Goal: Information Seeking & Learning: Learn about a topic

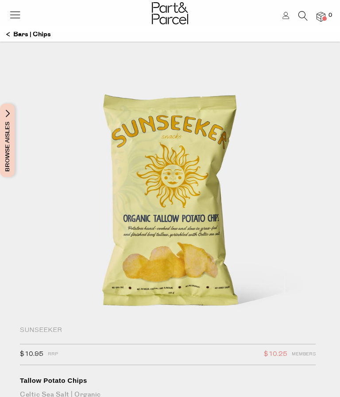
click at [8, 34] on p "Bars | Chips" at bounding box center [28, 34] width 45 height 15
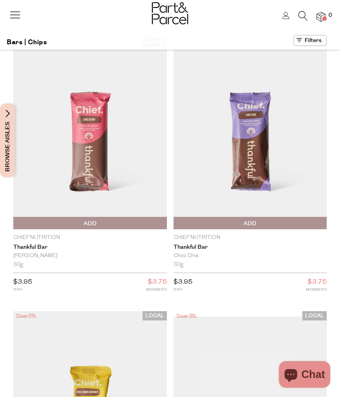
click at [15, 12] on icon at bounding box center [15, 14] width 12 height 12
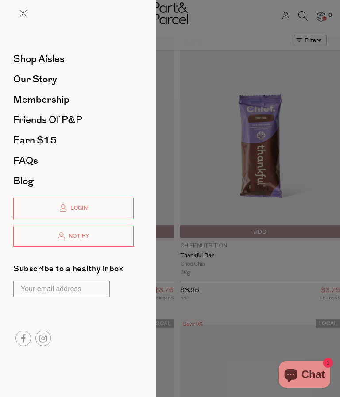
click at [58, 102] on span "Membership" at bounding box center [41, 99] width 56 height 14
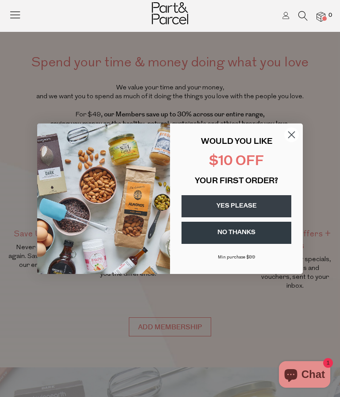
click at [295, 132] on circle "Close dialog" at bounding box center [291, 134] width 15 height 15
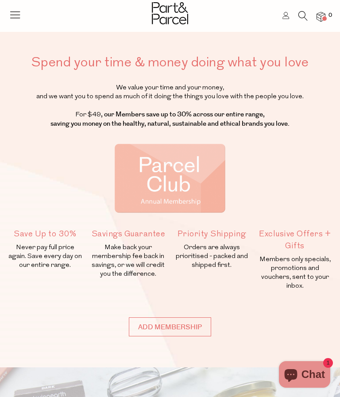
click at [14, 11] on icon at bounding box center [15, 14] width 12 height 12
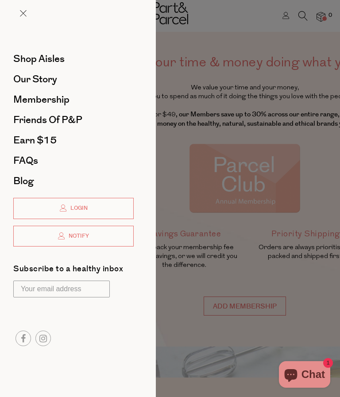
click at [50, 62] on span "Shop Aisles" at bounding box center [38, 59] width 51 height 14
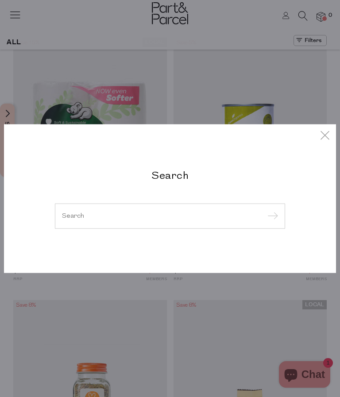
click at [90, 218] on input "search" at bounding box center [170, 215] width 216 height 7
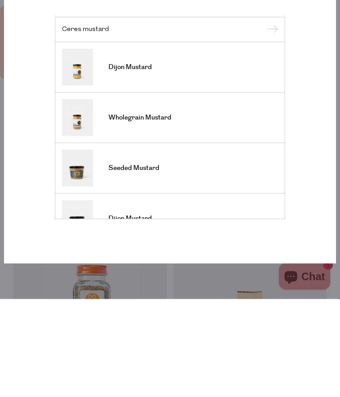
type input "Ceres mustard"
click at [131, 161] on span "Dijon Mustard" at bounding box center [129, 165] width 43 height 9
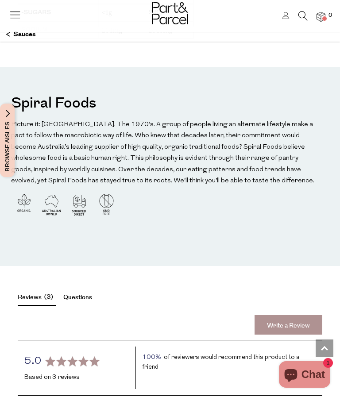
scroll to position [1031, 0]
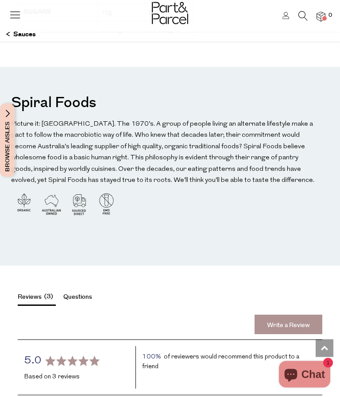
click at [77, 200] on img at bounding box center [79, 204] width 26 height 26
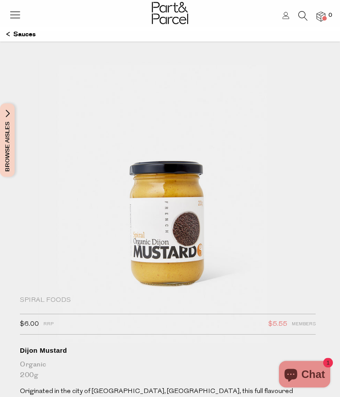
scroll to position [0, 0]
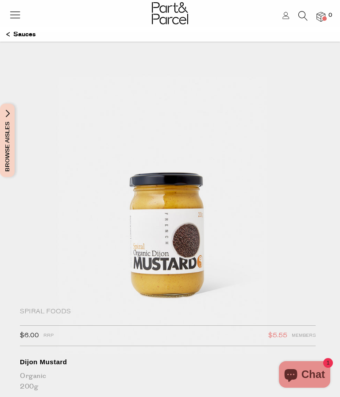
click at [17, 14] on icon at bounding box center [15, 14] width 12 height 12
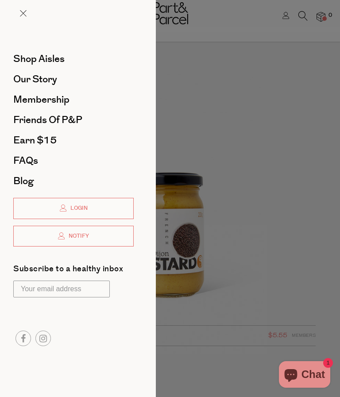
click at [27, 161] on span "FAQs" at bounding box center [25, 160] width 25 height 14
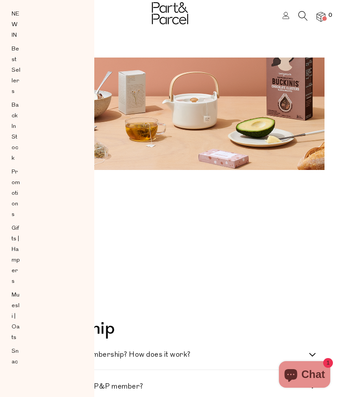
click at [234, 238] on li "Products" at bounding box center [166, 244] width 302 height 12
click at [254, 237] on ul "Membership Products Sustainability Delivery Orders" at bounding box center [166, 261] width 302 height 79
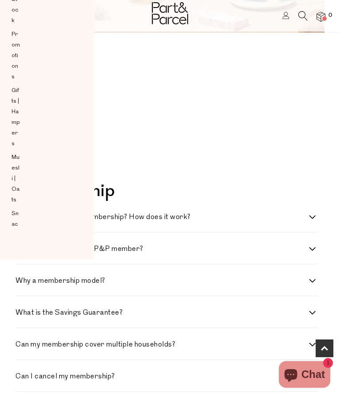
scroll to position [154, 0]
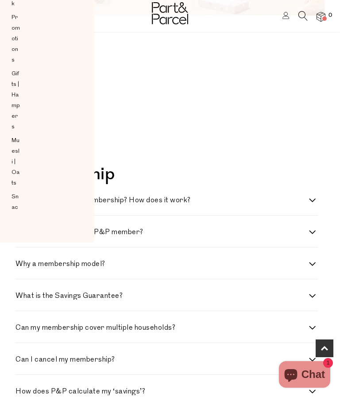
click at [230, 284] on div "What is the Savings Guarantee? This guarantee is our way of ensuring you receiv…" at bounding box center [166, 295] width 302 height 32
click at [233, 145] on div "FAQs Membership Products Sustainability Delivery Orders" at bounding box center [169, 95] width 309 height 115
click at [96, 352] on div "Can I cancel my membership? Absolutely. You can cancel anytime via your account…" at bounding box center [166, 359] width 302 height 32
click at [123, 298] on h4 "What is the Savings Guarantee?" at bounding box center [161, 295] width 293 height 7
click at [21, 298] on Guarantee\? "What is the Savings Guarantee?" at bounding box center [18, 295] width 6 height 6
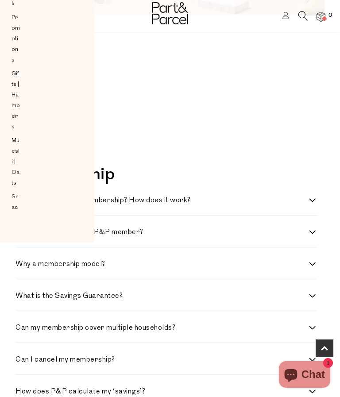
checkbox Guarantee\? "true"
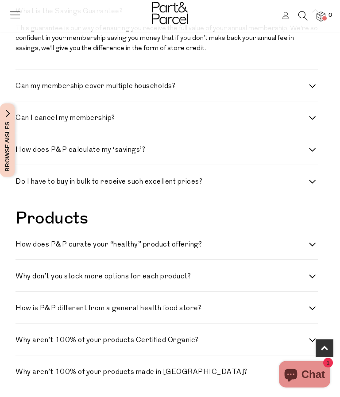
scroll to position [439, 0]
click at [312, 273] on label "Why don’t you stock more options for each product?" at bounding box center [166, 276] width 302 height 7
click at [21, 273] on product\? "Why don’t you stock more options for each product?" at bounding box center [18, 276] width 6 height 6
checkbox product\? "true"
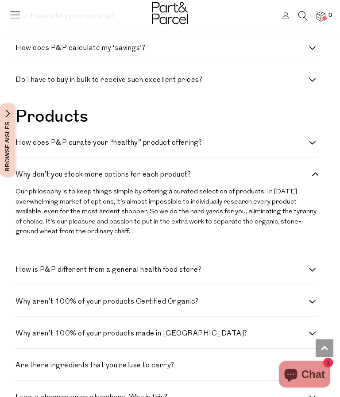
scroll to position [540, 0]
click at [317, 266] on label "How is P&P different from a general health food store?" at bounding box center [166, 269] width 302 height 7
click at [21, 266] on store\? "How is P&P different from a general health food store?" at bounding box center [18, 269] width 6 height 6
checkbox store\? "true"
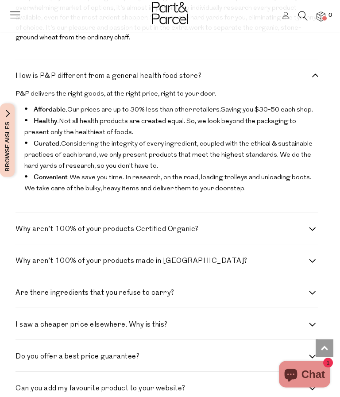
scroll to position [734, 0]
click at [309, 226] on label "Why aren’t 100% of your products Certified Organic?" at bounding box center [166, 229] width 302 height 7
click at [21, 226] on Organic\? "Why aren’t 100% of your products Certified Organic?" at bounding box center [18, 229] width 6 height 6
checkbox Organic\? "true"
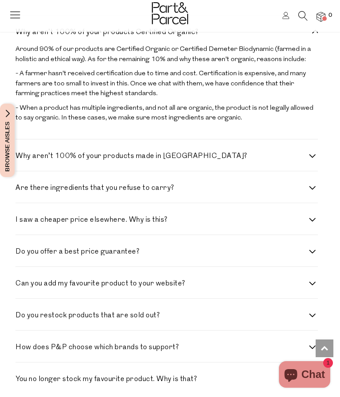
scroll to position [935, 0]
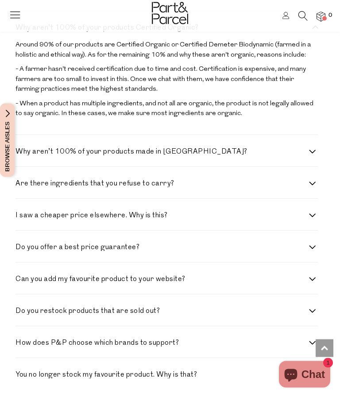
click at [316, 149] on label "Why aren’t 100% of your products made in Australia?" at bounding box center [166, 152] width 302 height 7
click at [21, 149] on Australia\? "Why aren’t 100% of your products made in Australia?" at bounding box center [18, 152] width 6 height 6
checkbox Australia\? "true"
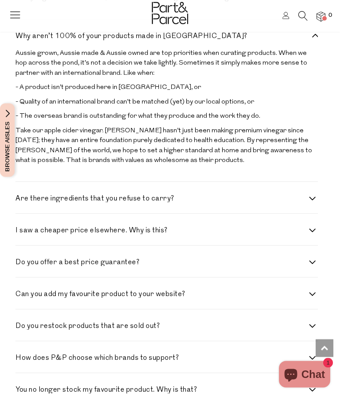
scroll to position [1051, 0]
click at [310, 227] on label "I saw a cheaper price elsewhere. Why is this?" at bounding box center [166, 230] width 302 height 7
click at [21, 227] on this\? "I saw a cheaper price elsewhere. Why is this?" at bounding box center [18, 230] width 6 height 6
checkbox this\? "true"
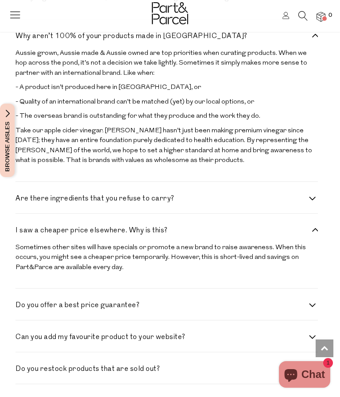
click at [310, 302] on label "Do you offer a best price guarantee?" at bounding box center [166, 305] width 302 height 7
click at [21, 302] on guarantee\? "Do you offer a best price guarantee?" at bounding box center [18, 305] width 6 height 6
checkbox guarantee\? "true"
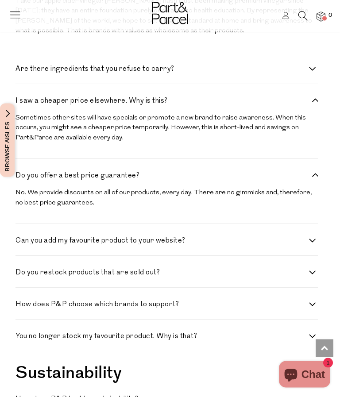
scroll to position [1187, 0]
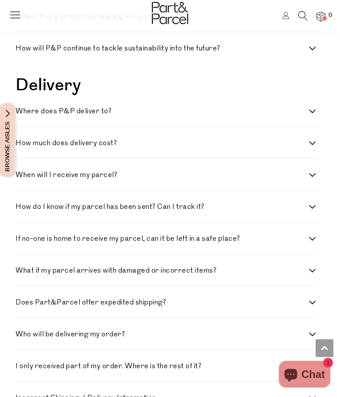
click at [316, 108] on label "Where does P&P deliver to?" at bounding box center [166, 111] width 302 height 7
click at [21, 108] on to\? "Where does P&P deliver to?" at bounding box center [18, 111] width 6 height 6
checkbox to\? "true"
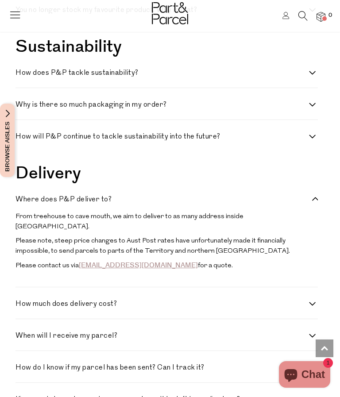
scroll to position [1506, 0]
click at [309, 301] on label "How much does delivery cost?" at bounding box center [166, 304] width 302 height 7
click at [21, 301] on cost\? "How much does delivery cost?" at bounding box center [18, 304] width 6 height 6
checkbox cost\? "true"
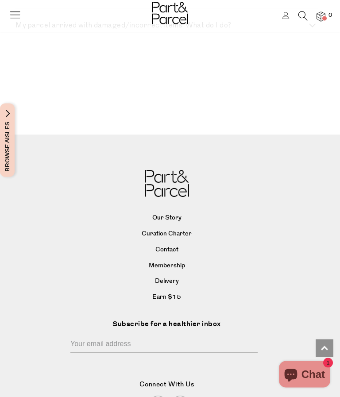
scroll to position [2732, 0]
